Goal: Task Accomplishment & Management: Manage account settings

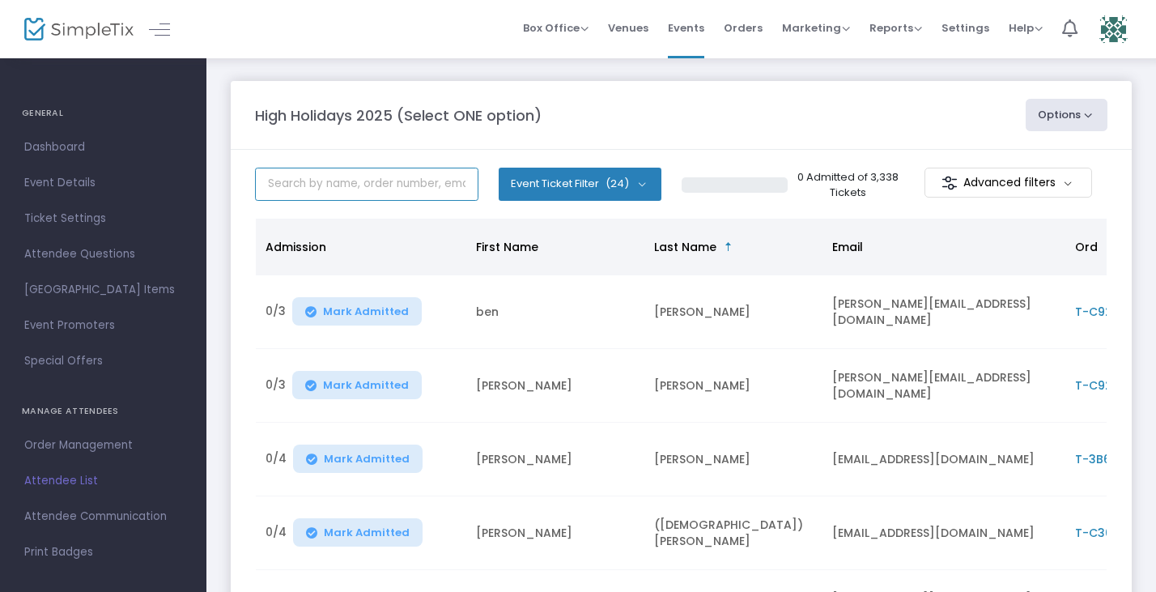
click at [347, 185] on input "text" at bounding box center [366, 184] width 223 height 33
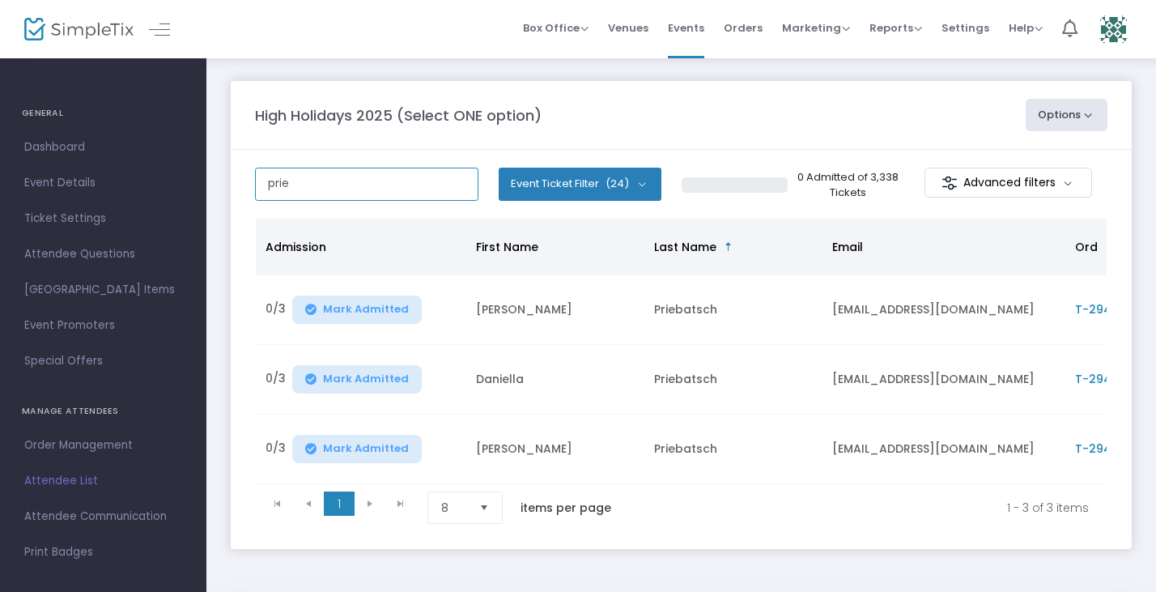
type input "prie"
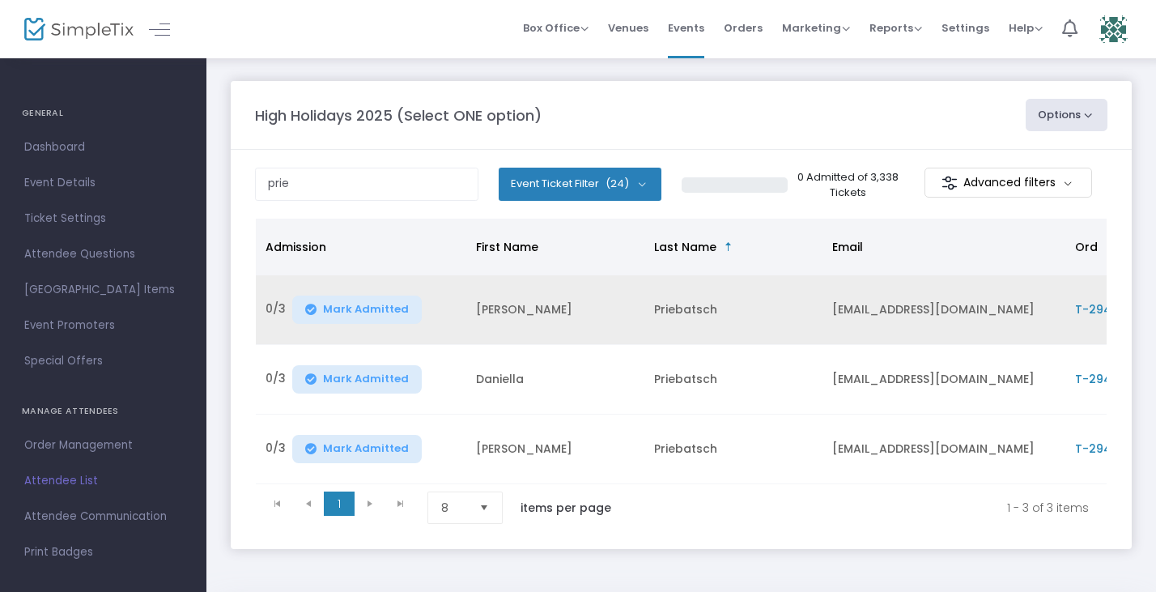
click at [1087, 308] on span "T-294BDEC8-B" at bounding box center [1118, 309] width 87 height 16
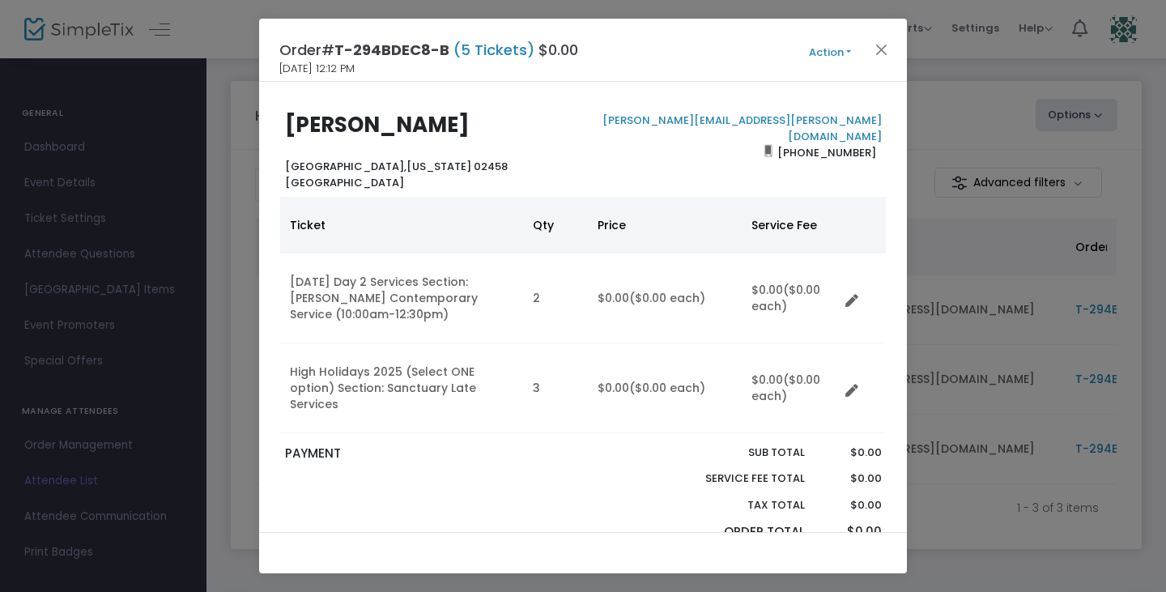
click at [831, 53] on button "Action" at bounding box center [829, 53] width 97 height 18
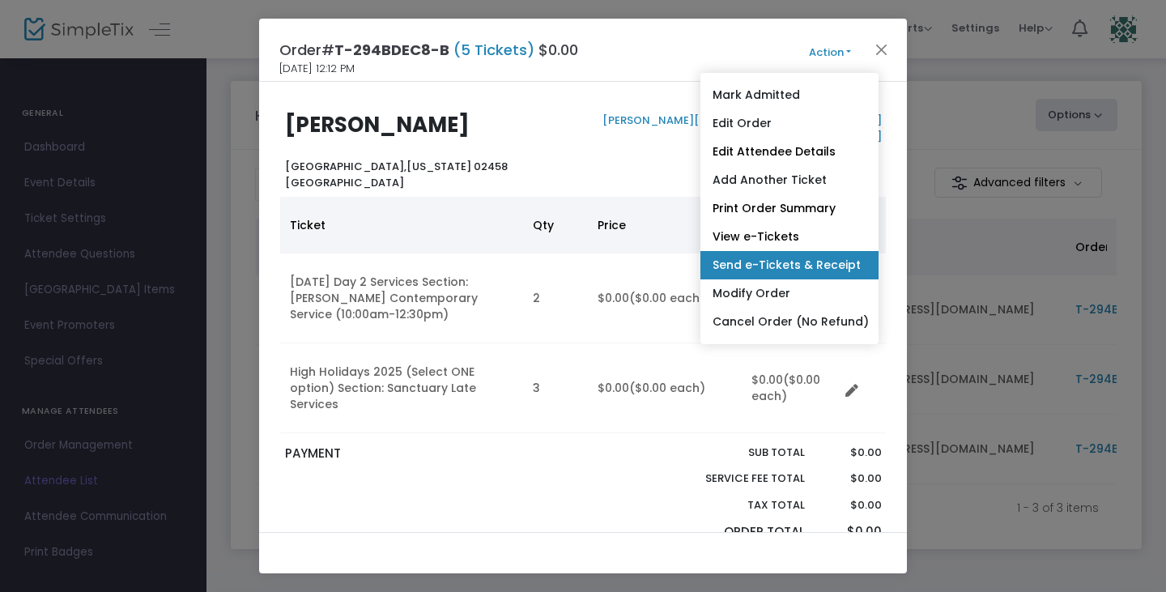
click at [762, 266] on link "Send e-Tickets & Receipt" at bounding box center [789, 265] width 178 height 28
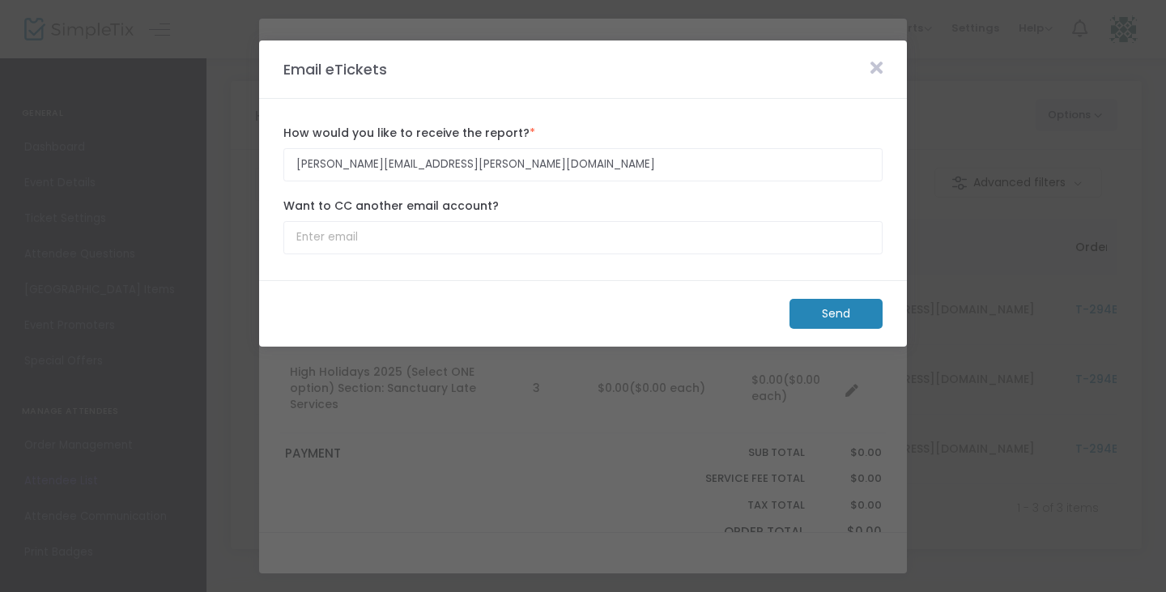
click at [832, 308] on m-button "Send" at bounding box center [835, 314] width 93 height 30
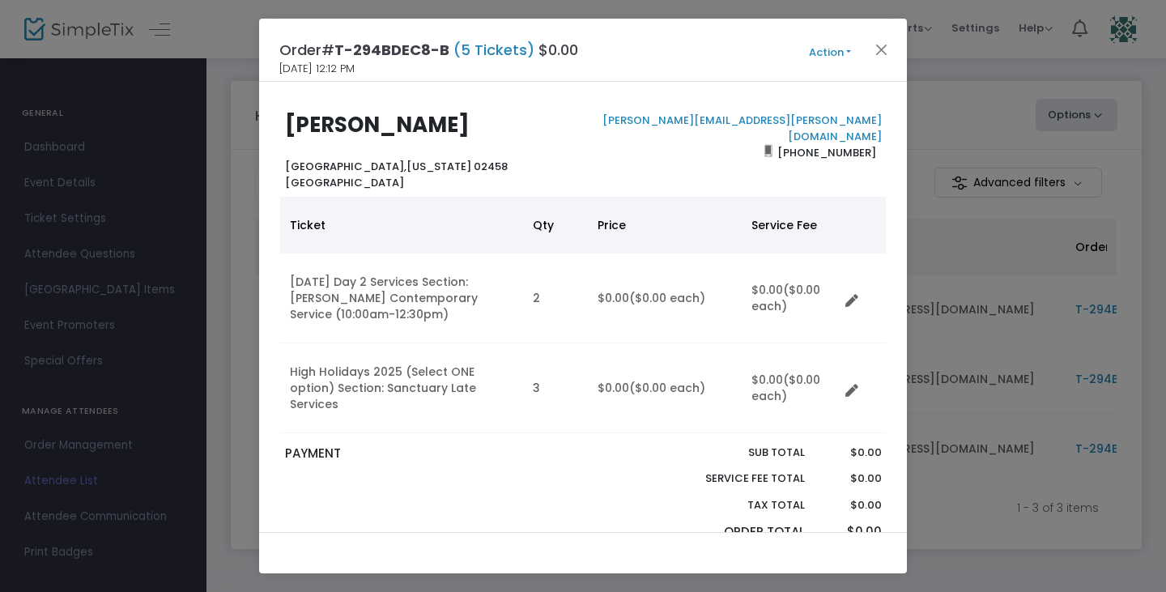
drag, startPoint x: 827, startPoint y: 52, endPoint x: 737, endPoint y: 82, distance: 94.7
click at [737, 82] on div "[PERSON_NAME] [GEOGRAPHIC_DATA][US_STATE] [GEOGRAPHIC_DATA] [PERSON_NAME][EMAIL…" at bounding box center [583, 307] width 648 height 450
click at [852, 53] on button "Action" at bounding box center [829, 53] width 97 height 18
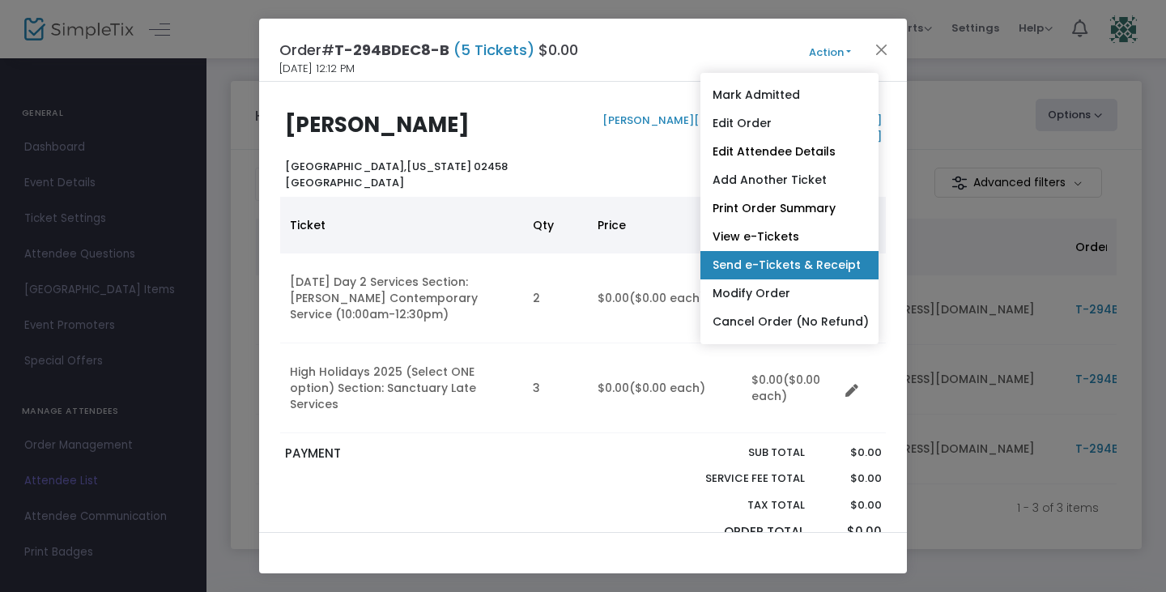
click at [754, 262] on link "Send e-Tickets & Receipt" at bounding box center [789, 265] width 178 height 28
type input "[PERSON_NAME][EMAIL_ADDRESS][PERSON_NAME][DOMAIN_NAME]"
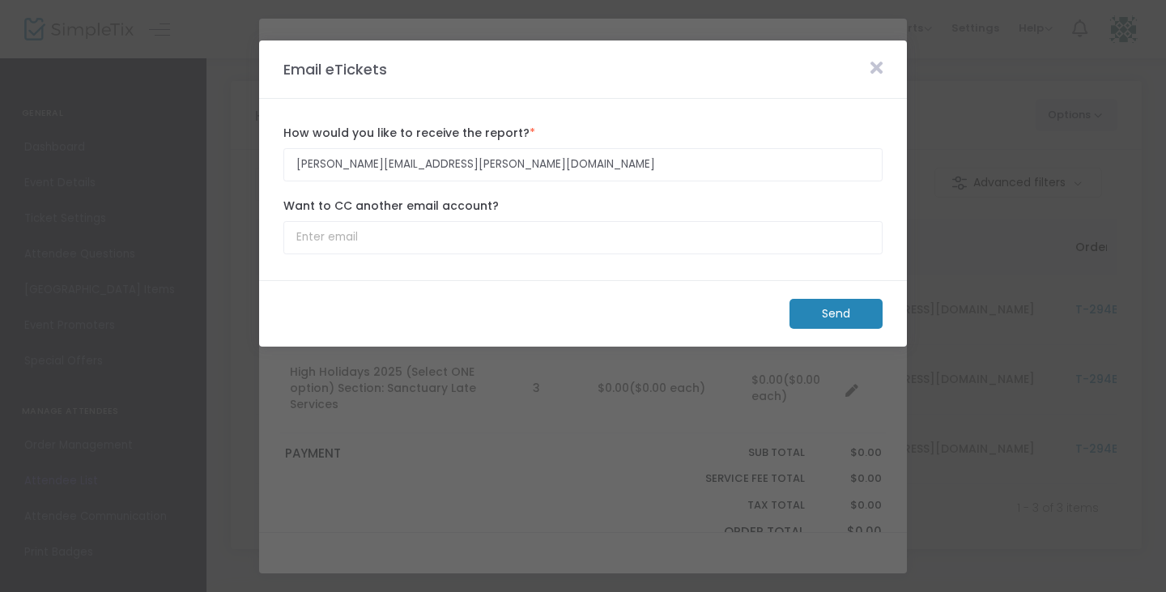
click at [880, 72] on icon at bounding box center [876, 68] width 12 height 18
